Goal: Information Seeking & Learning: Learn about a topic

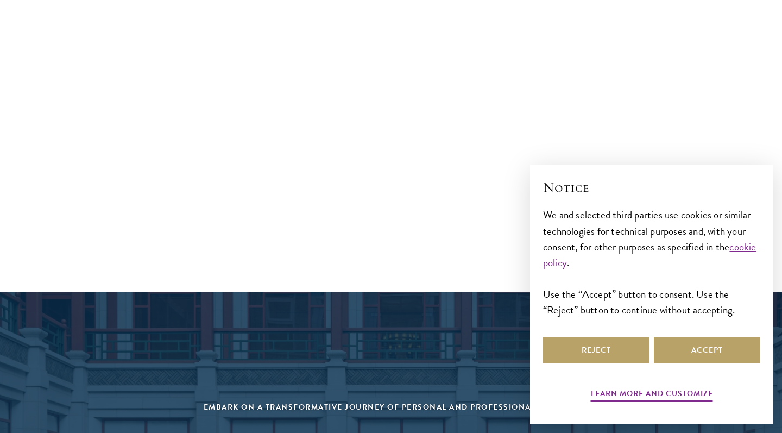
scroll to position [4435, 0]
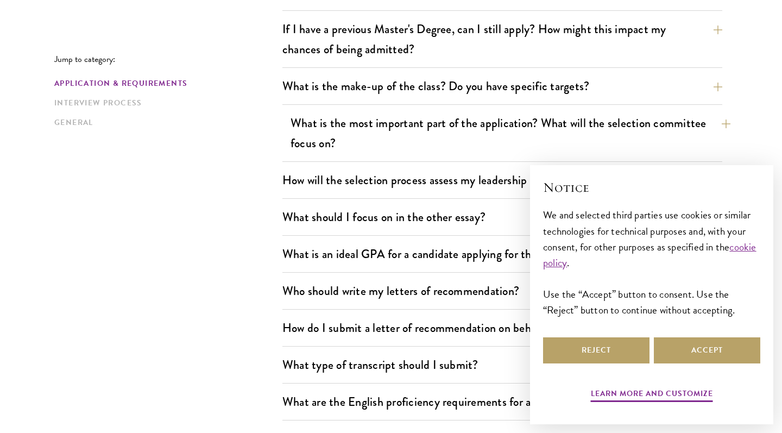
click at [418, 150] on button "What is the most important part of the application? What will the selection com…" at bounding box center [511, 133] width 440 height 45
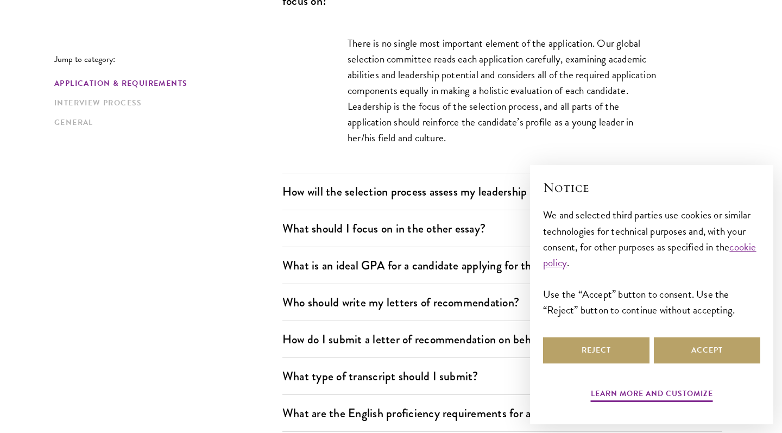
scroll to position [682, 0]
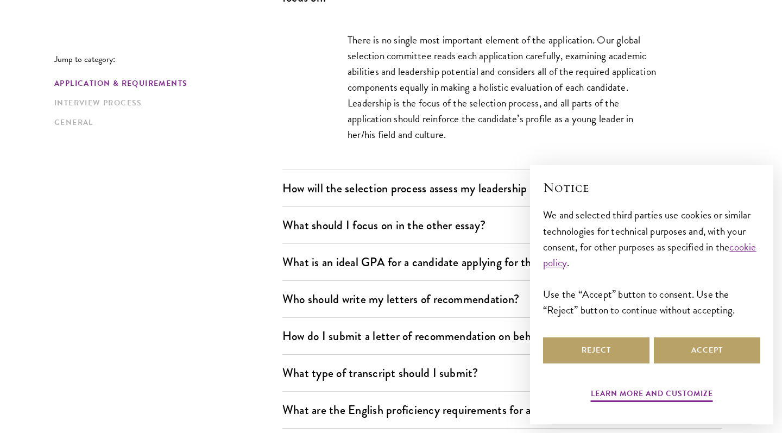
click at [347, 35] on div "There is no single most important element of the application. Our global select…" at bounding box center [502, 93] width 375 height 154
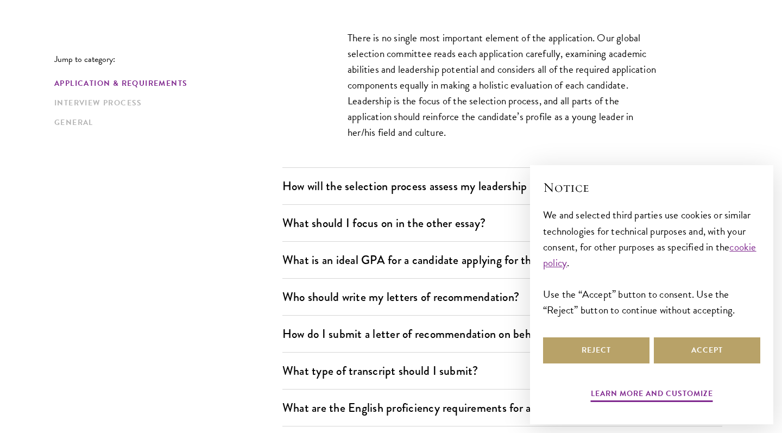
scroll to position [683, 0]
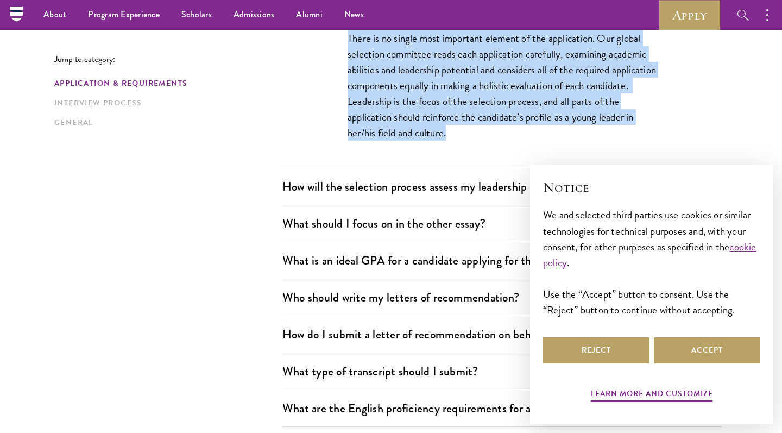
drag, startPoint x: 344, startPoint y: 36, endPoint x: 518, endPoint y: 155, distance: 211.1
click at [518, 155] on div "There is no single most important element of the application. Our global select…" at bounding box center [502, 91] width 375 height 154
copy p "There is no single most important element of the application. Our global select…"
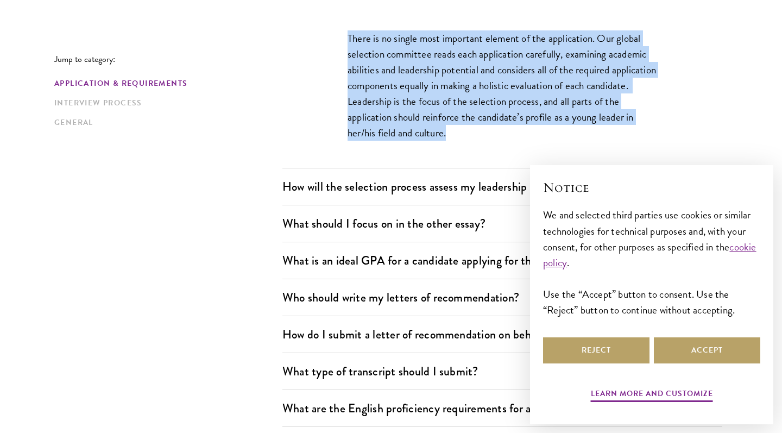
scroll to position [752, 0]
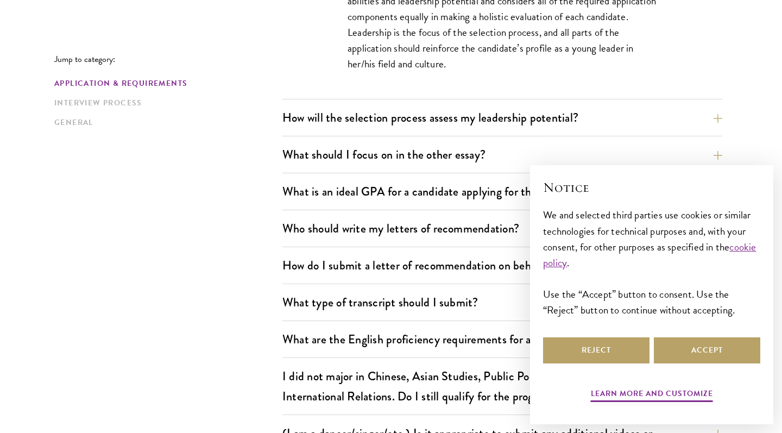
click at [399, 131] on div "How will the selection process assess my leadership potential? The Schwarzman S…" at bounding box center [503, 120] width 440 height 31
click at [406, 113] on button "How will the selection process assess my leadership potential?" at bounding box center [511, 117] width 440 height 24
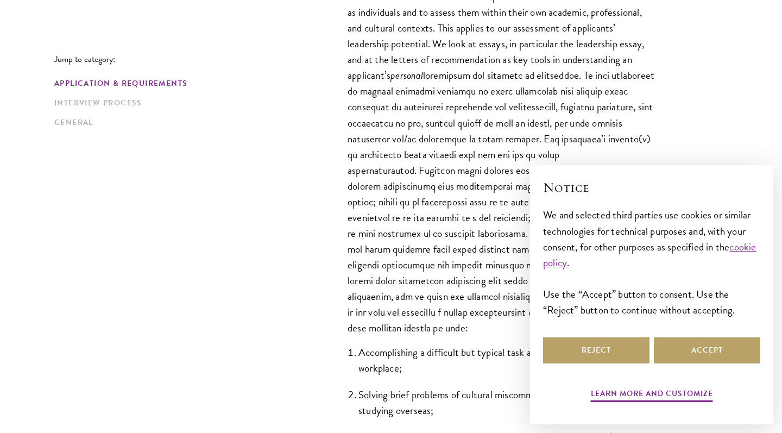
scroll to position [764, 0]
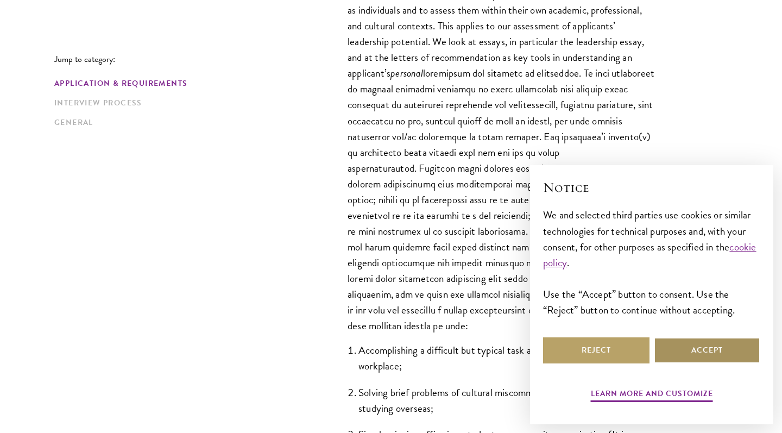
click at [693, 345] on button "Accept" at bounding box center [707, 350] width 106 height 26
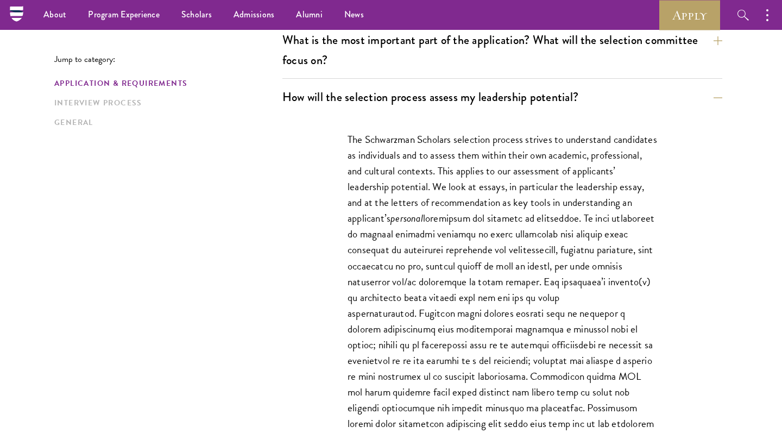
scroll to position [606, 0]
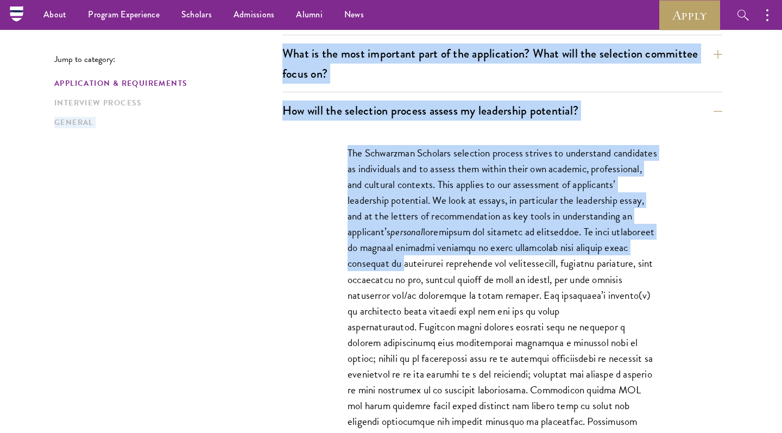
drag, startPoint x: 278, startPoint y: 112, endPoint x: 509, endPoint y: 255, distance: 270.8
click at [303, 167] on div "The Schwarzman Scholars selection process strives to understand candidates as i…" at bounding box center [503, 415] width 440 height 572
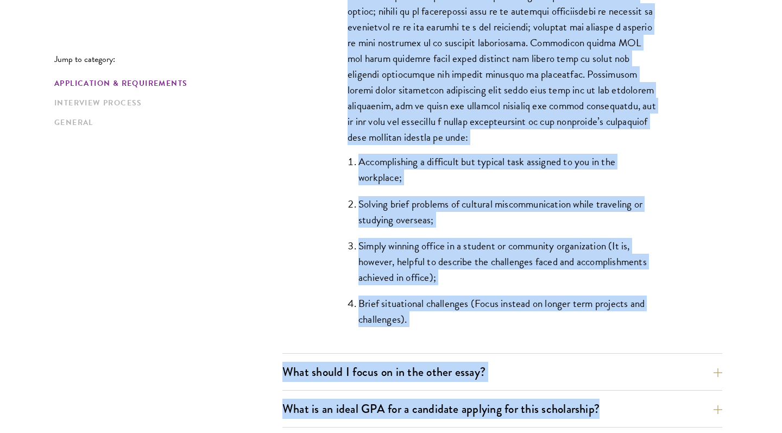
scroll to position [955, 0]
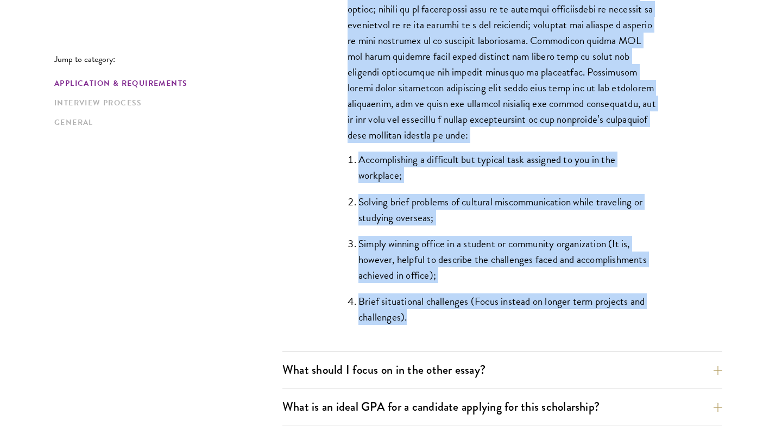
drag, startPoint x: 342, startPoint y: 146, endPoint x: 644, endPoint y: 331, distance: 354.6
click at [644, 331] on div "The Schwarzman Scholars selection process strives to understand candidates as i…" at bounding box center [502, 65] width 375 height 573
copy div "The Schwarzman Scholars selection process strives to understand candidates as i…"
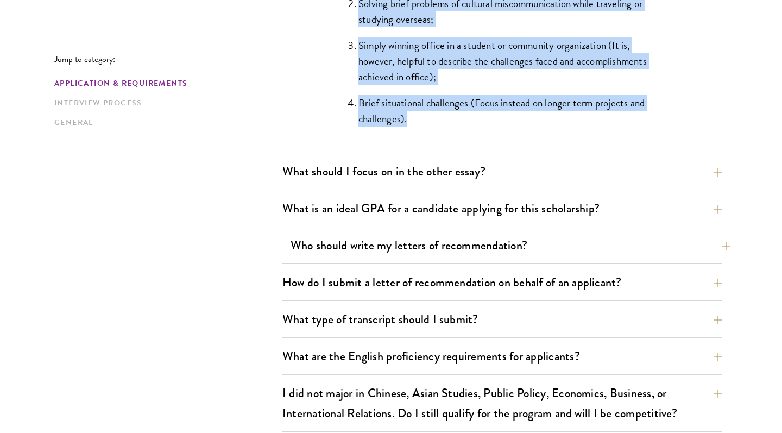
click at [369, 244] on button "Who should write my letters of recommendation?" at bounding box center [511, 245] width 440 height 24
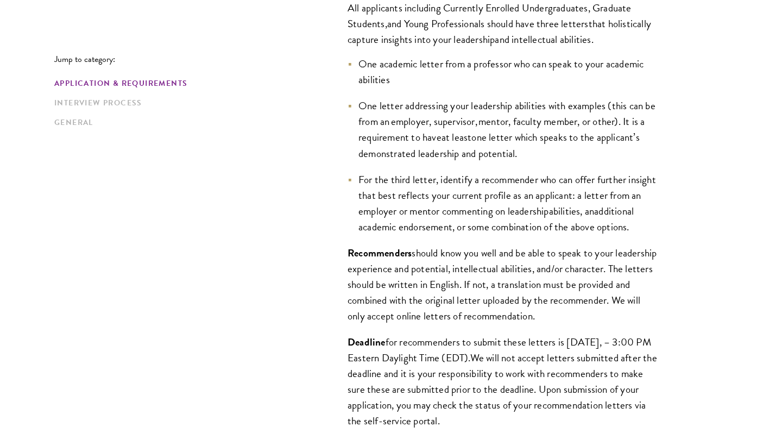
scroll to position [859, 0]
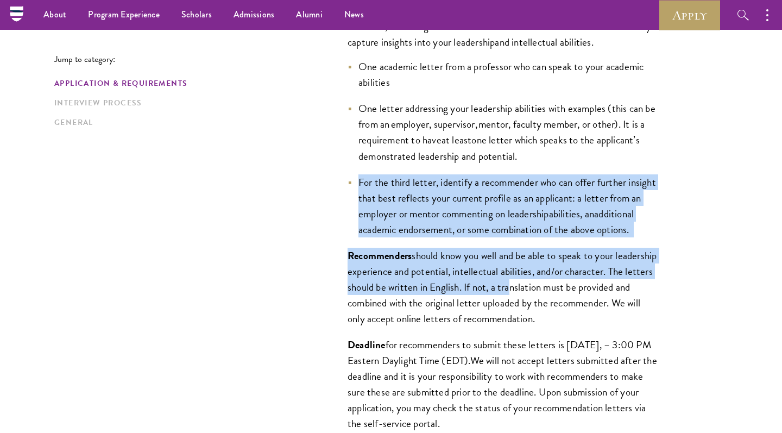
drag, startPoint x: 354, startPoint y: 183, endPoint x: 553, endPoint y: 309, distance: 235.1
click at [553, 309] on div "All applicants including Currently Enrolled Undergraduates, Graduate Students ,…" at bounding box center [502, 222] width 375 height 473
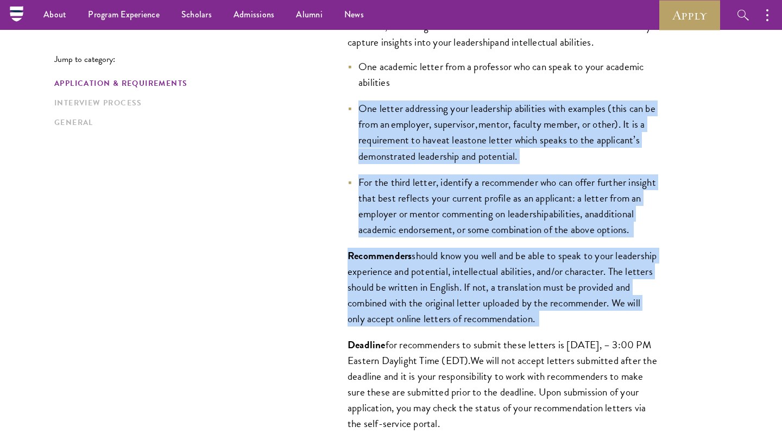
drag, startPoint x: 350, startPoint y: 106, endPoint x: 666, endPoint y: 343, distance: 394.2
click at [666, 343] on div "All applicants including Currently Enrolled Undergraduates, Graduate Students ,…" at bounding box center [502, 222] width 375 height 473
copy div "One letter addressing your leadership abilities with examples (this can be from…"
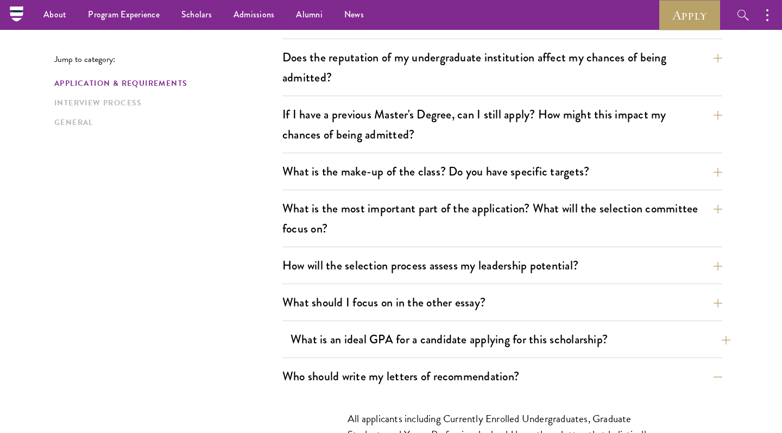
scroll to position [150, 0]
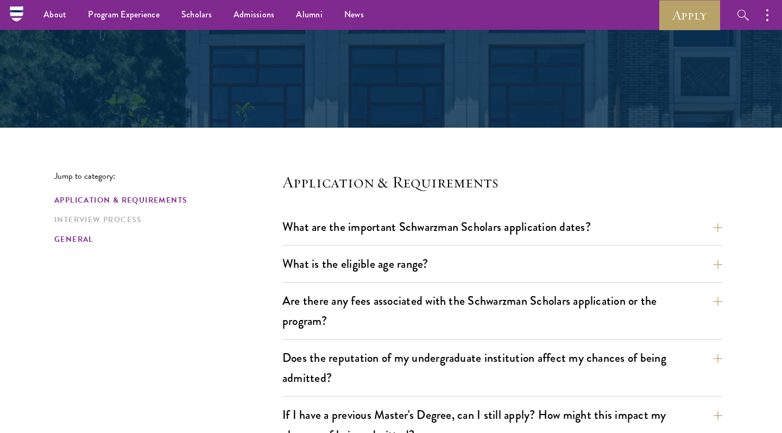
click at [79, 242] on link "General" at bounding box center [165, 239] width 222 height 11
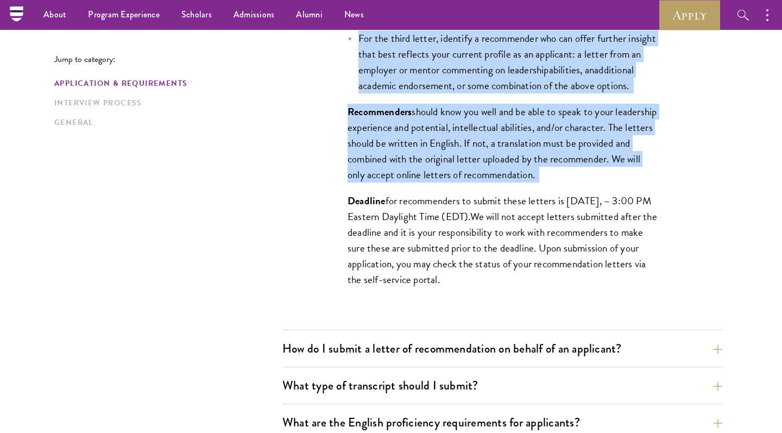
scroll to position [629, 0]
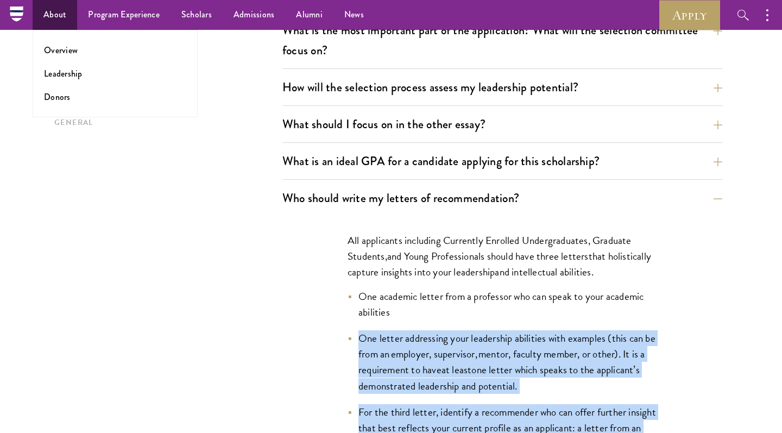
click at [51, 27] on link "About" at bounding box center [55, 15] width 45 height 30
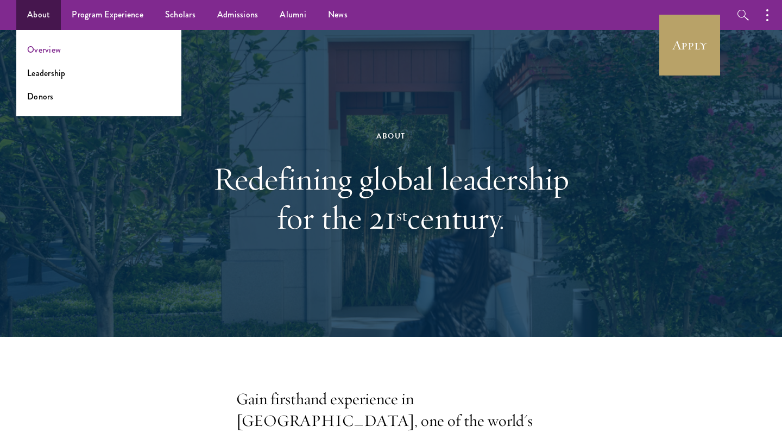
click at [50, 47] on link "Overview" at bounding box center [44, 49] width 34 height 12
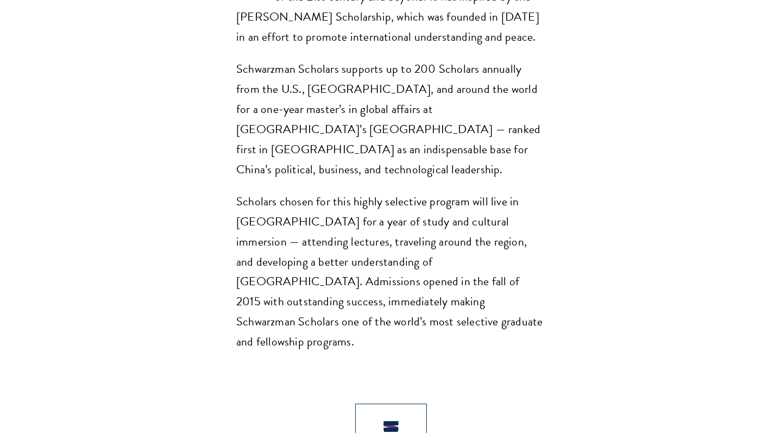
scroll to position [964, 0]
